Goal: Transaction & Acquisition: Purchase product/service

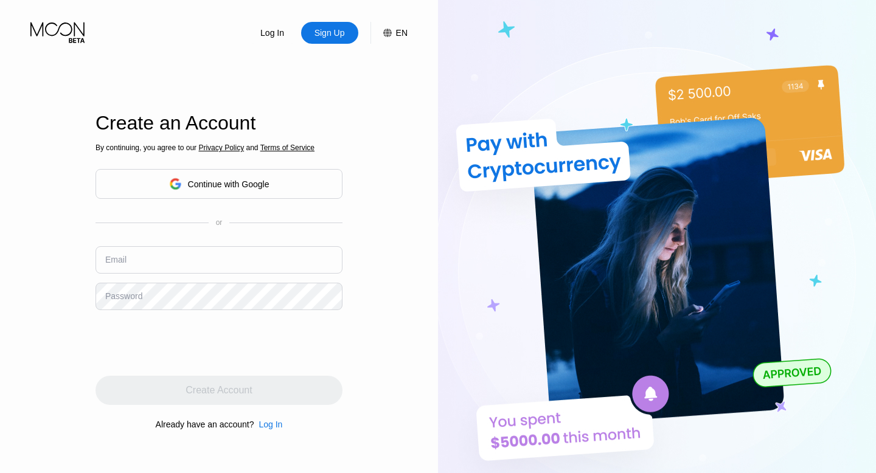
click at [242, 256] on input "text" at bounding box center [219, 259] width 247 height 27
type input "[EMAIL_ADDRESS][DOMAIN_NAME]"
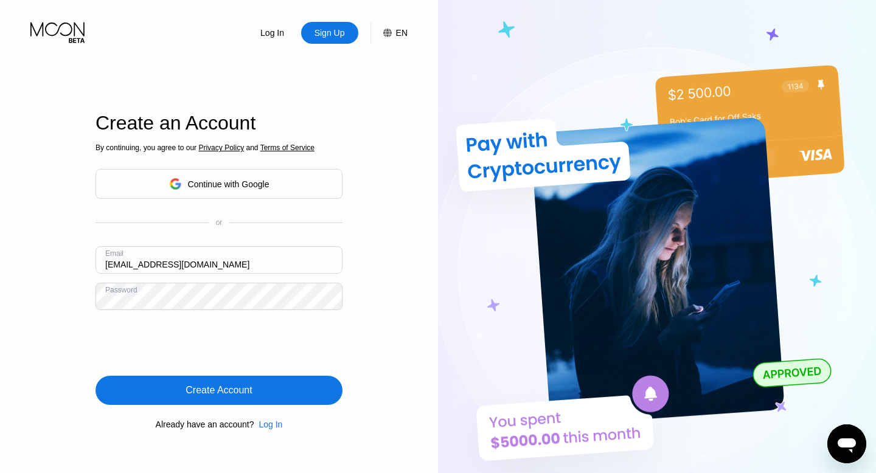
click at [152, 385] on div "Create Account" at bounding box center [219, 390] width 247 height 29
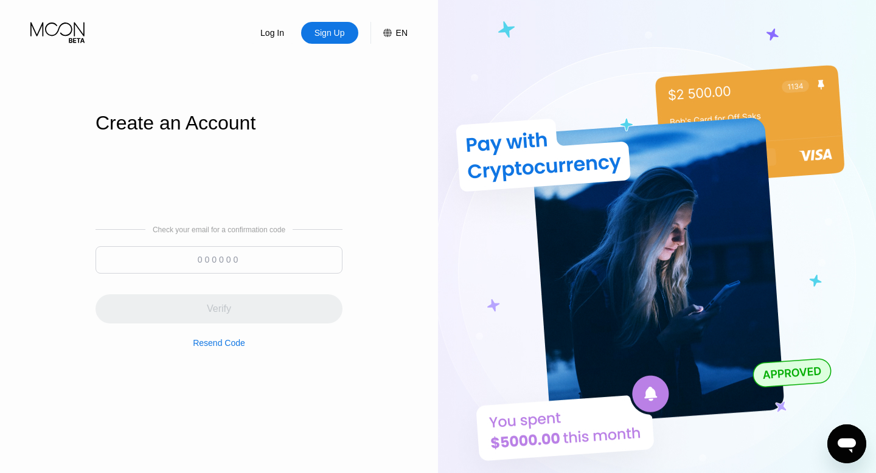
click at [312, 259] on input at bounding box center [219, 259] width 247 height 27
paste input "911726"
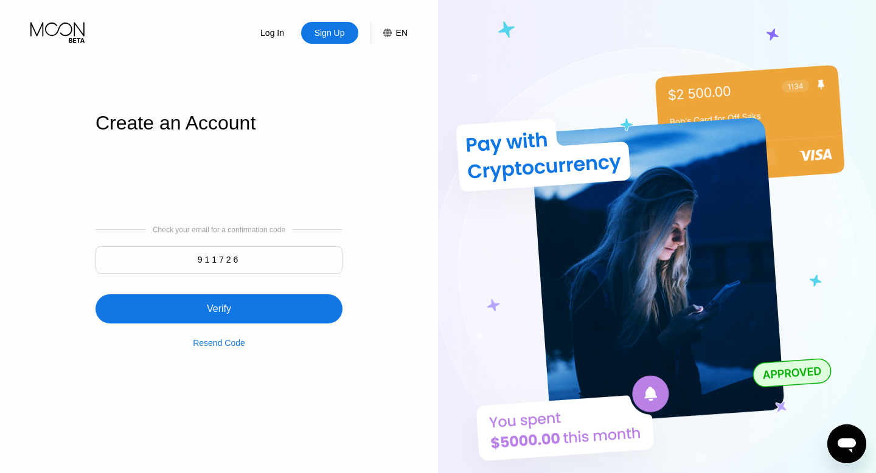
type input "911726"
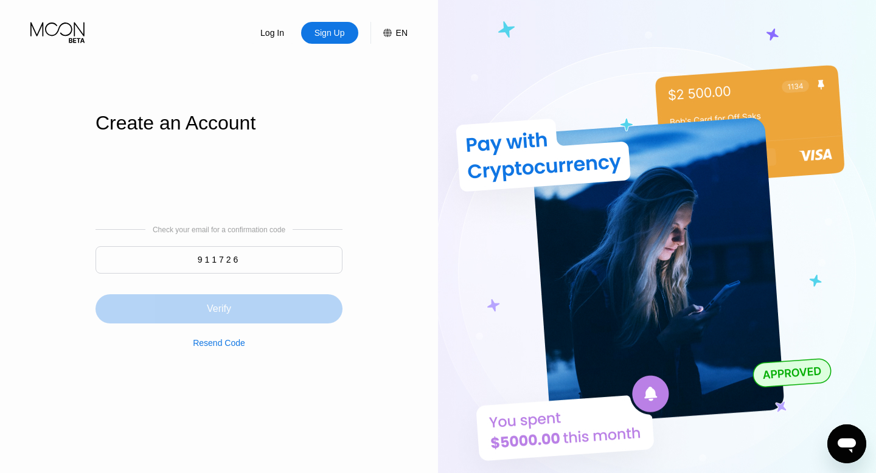
click at [282, 323] on div "Verify" at bounding box center [219, 309] width 247 height 29
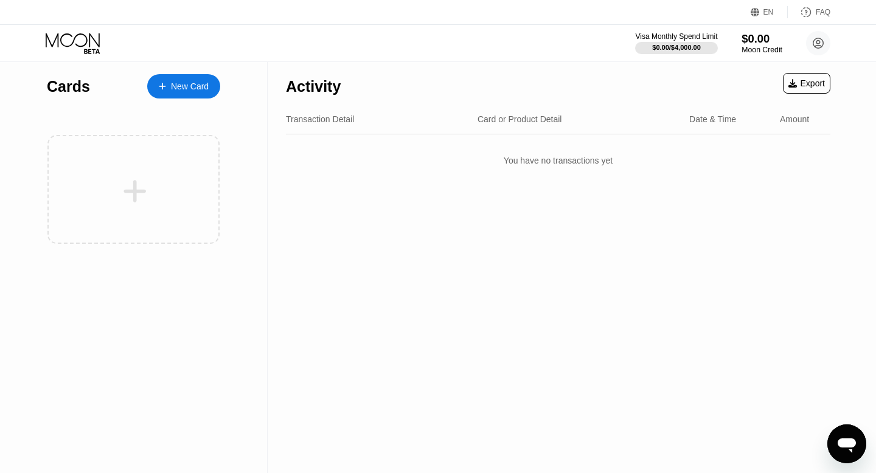
click at [771, 46] on div "Moon Credit" at bounding box center [762, 50] width 41 height 9
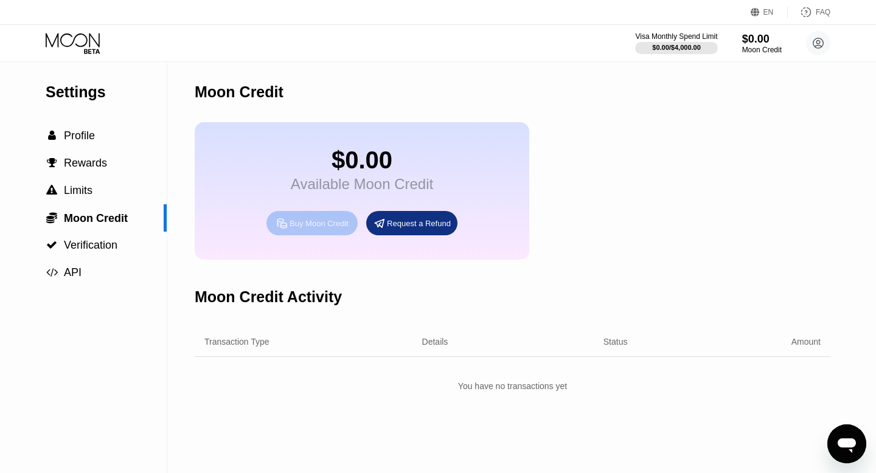
click at [334, 230] on div "Buy Moon Credit" at bounding box center [312, 223] width 91 height 24
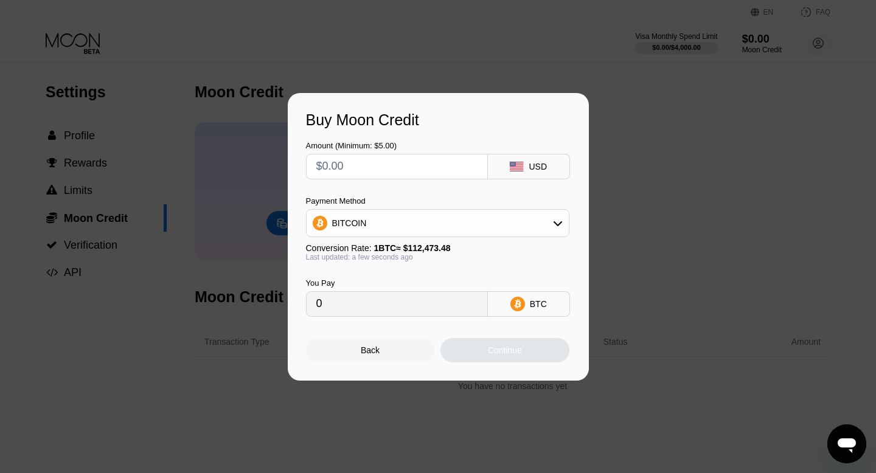
click at [369, 176] on input "text" at bounding box center [396, 167] width 161 height 24
type input "$1"
type input "0.00000890"
type input "$12"
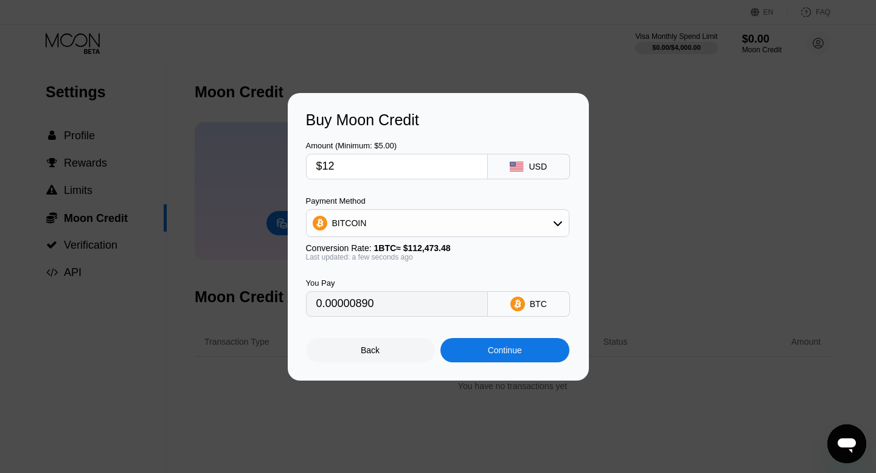
type input "0.00010670"
type input "$12"
click at [377, 218] on div "BITCOIN" at bounding box center [438, 223] width 262 height 24
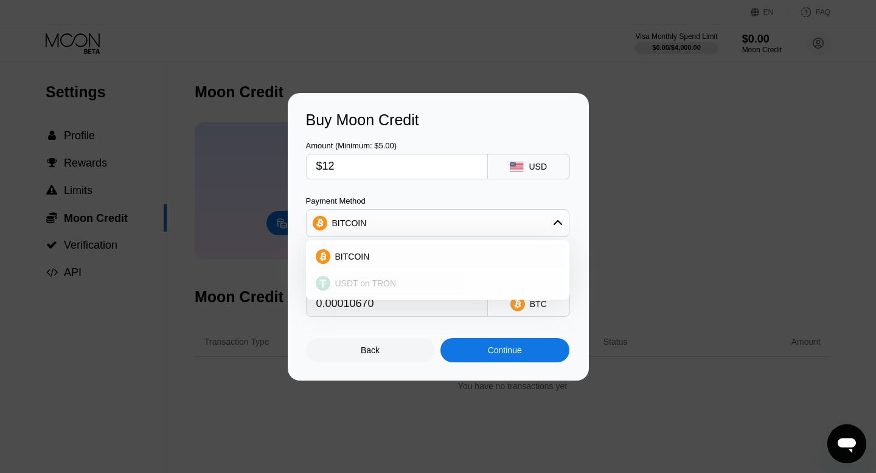
click at [393, 282] on span "USDT on TRON" at bounding box center [365, 284] width 61 height 10
type input "12.12"
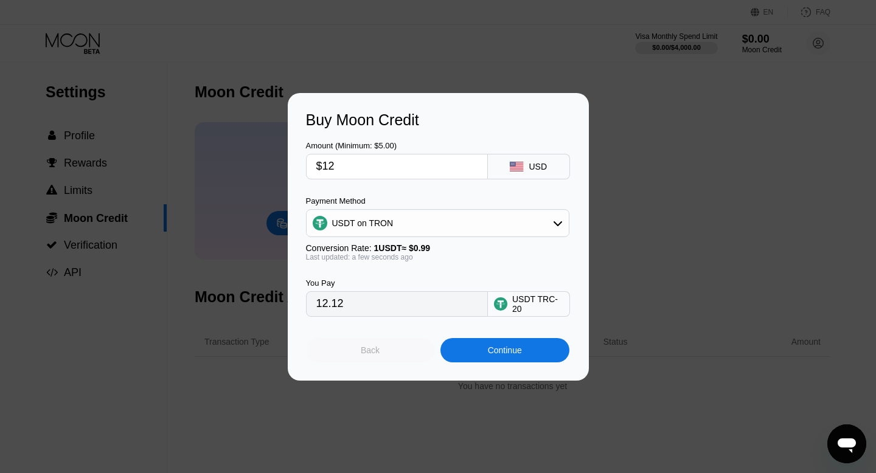
click at [410, 351] on div "Back" at bounding box center [370, 350] width 129 height 24
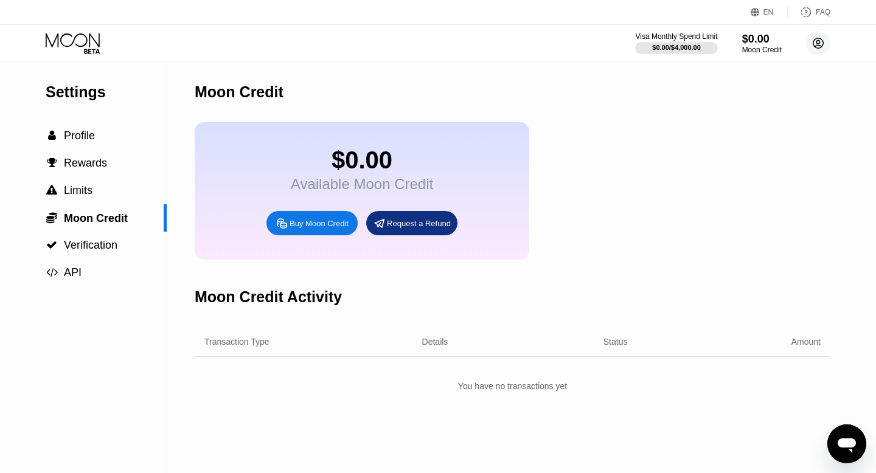
click at [820, 40] on circle at bounding box center [818, 43] width 24 height 24
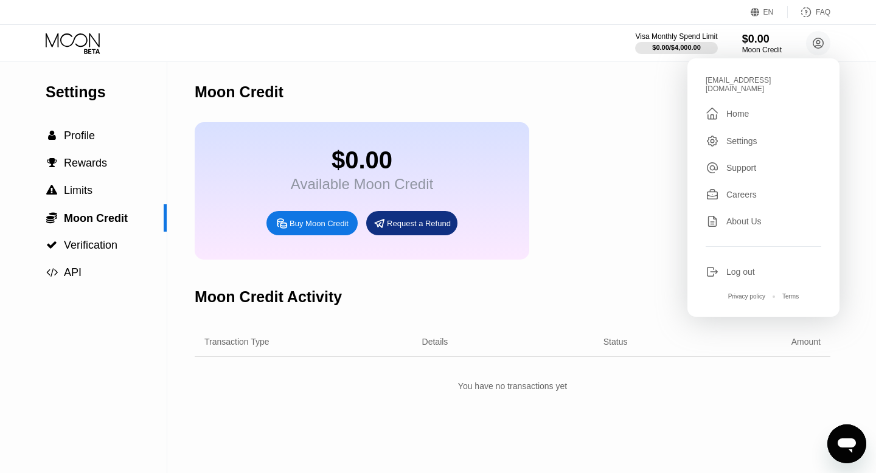
click at [645, 243] on div "$0.00 Available Moon Credit Buy Moon Credit Request a Refund" at bounding box center [513, 191] width 636 height 138
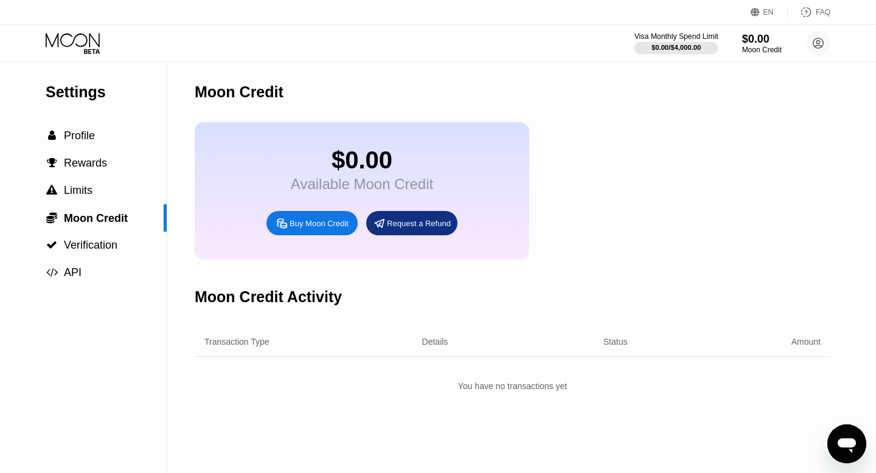
click at [686, 53] on div at bounding box center [677, 48] width 84 height 12
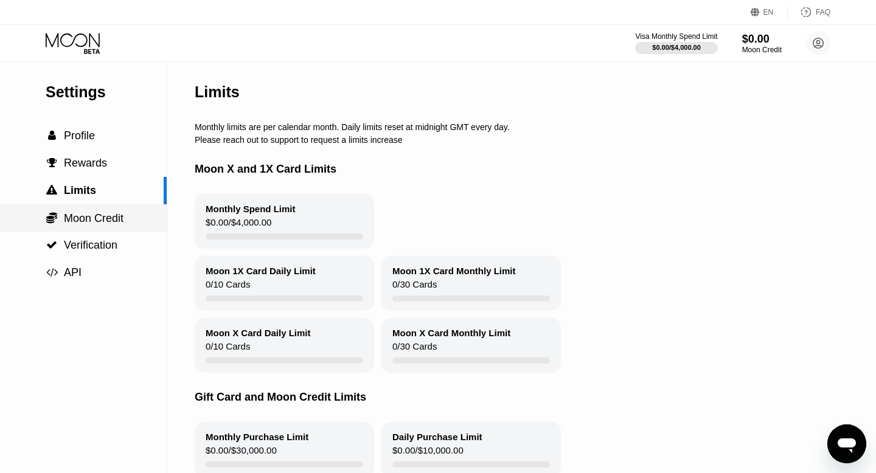
click at [108, 219] on span "Moon Credit" at bounding box center [94, 218] width 60 height 12
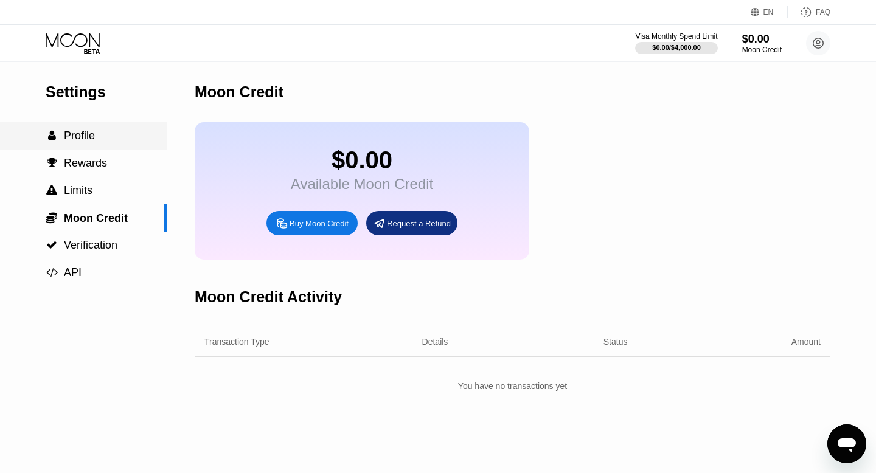
click at [100, 147] on div " Profile" at bounding box center [83, 135] width 167 height 27
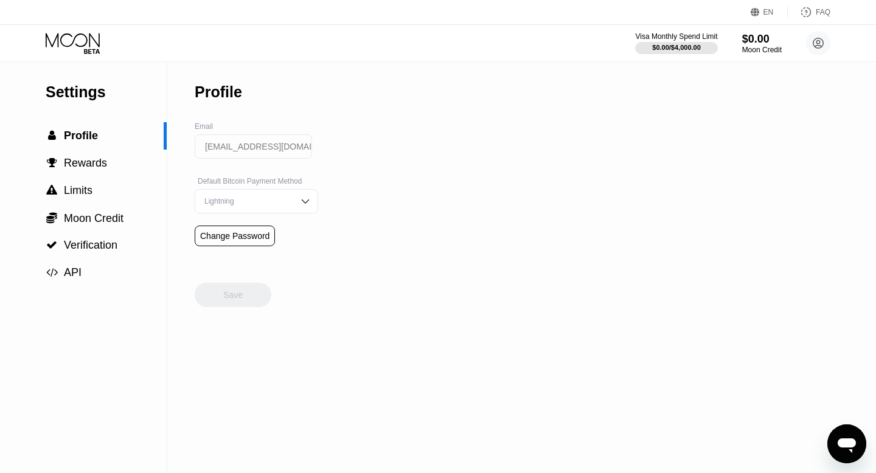
click at [243, 201] on div "Lightning" at bounding box center [247, 201] width 92 height 9
click at [362, 217] on div "Settings  Profile  Rewards  Limits  Moon Credit  Verification  API Profil…" at bounding box center [438, 267] width 876 height 411
click at [120, 240] on div " Verification" at bounding box center [83, 245] width 167 height 13
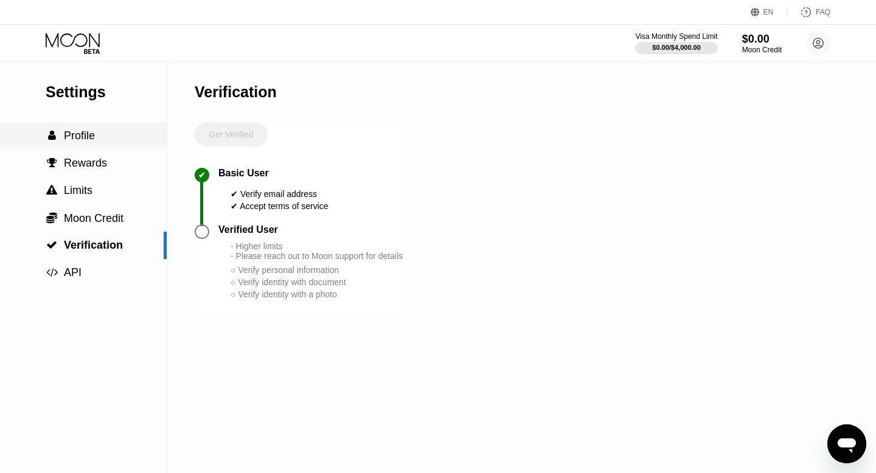
click at [92, 141] on span "Profile" at bounding box center [79, 136] width 31 height 12
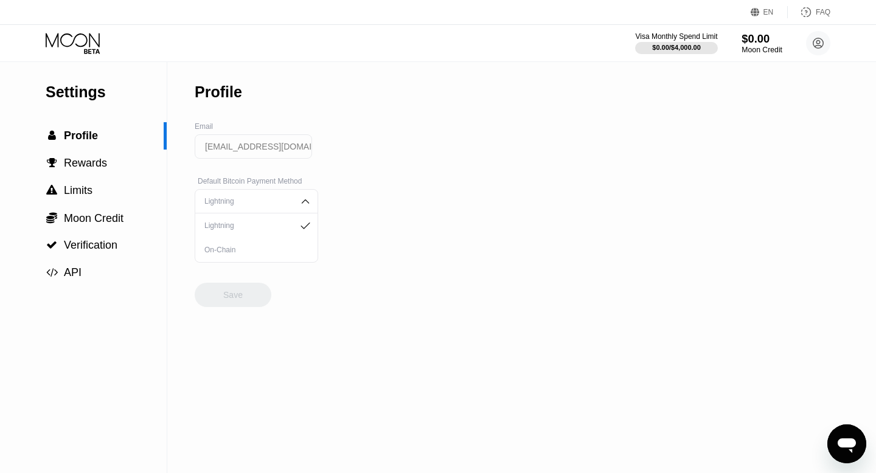
click at [768, 44] on div "$0.00" at bounding box center [762, 38] width 41 height 13
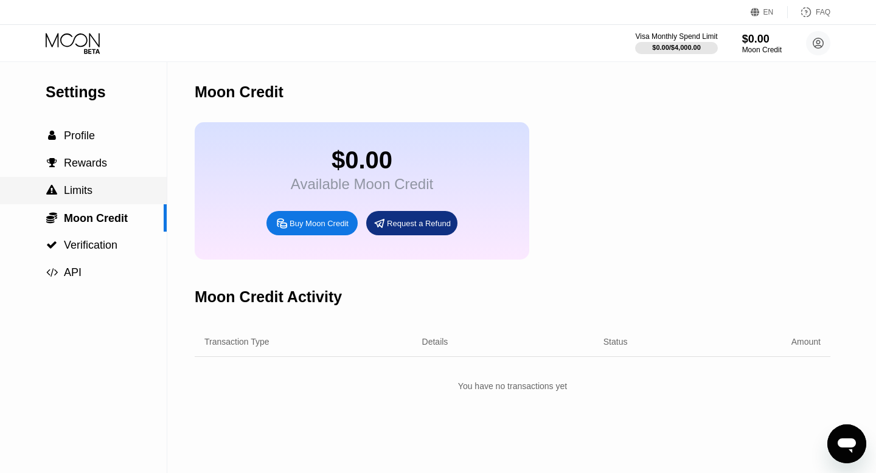
click at [94, 196] on div " Limits" at bounding box center [83, 190] width 167 height 13
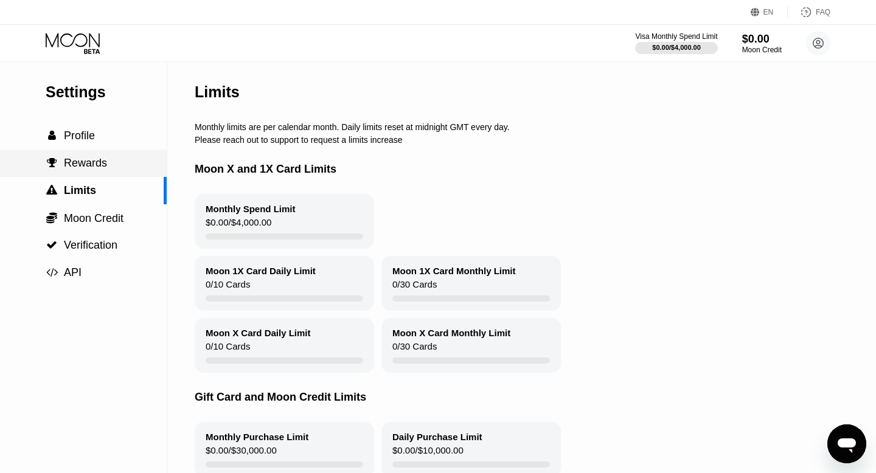
click at [68, 158] on span "Rewards" at bounding box center [85, 163] width 43 height 12
